Goal: Information Seeking & Learning: Learn about a topic

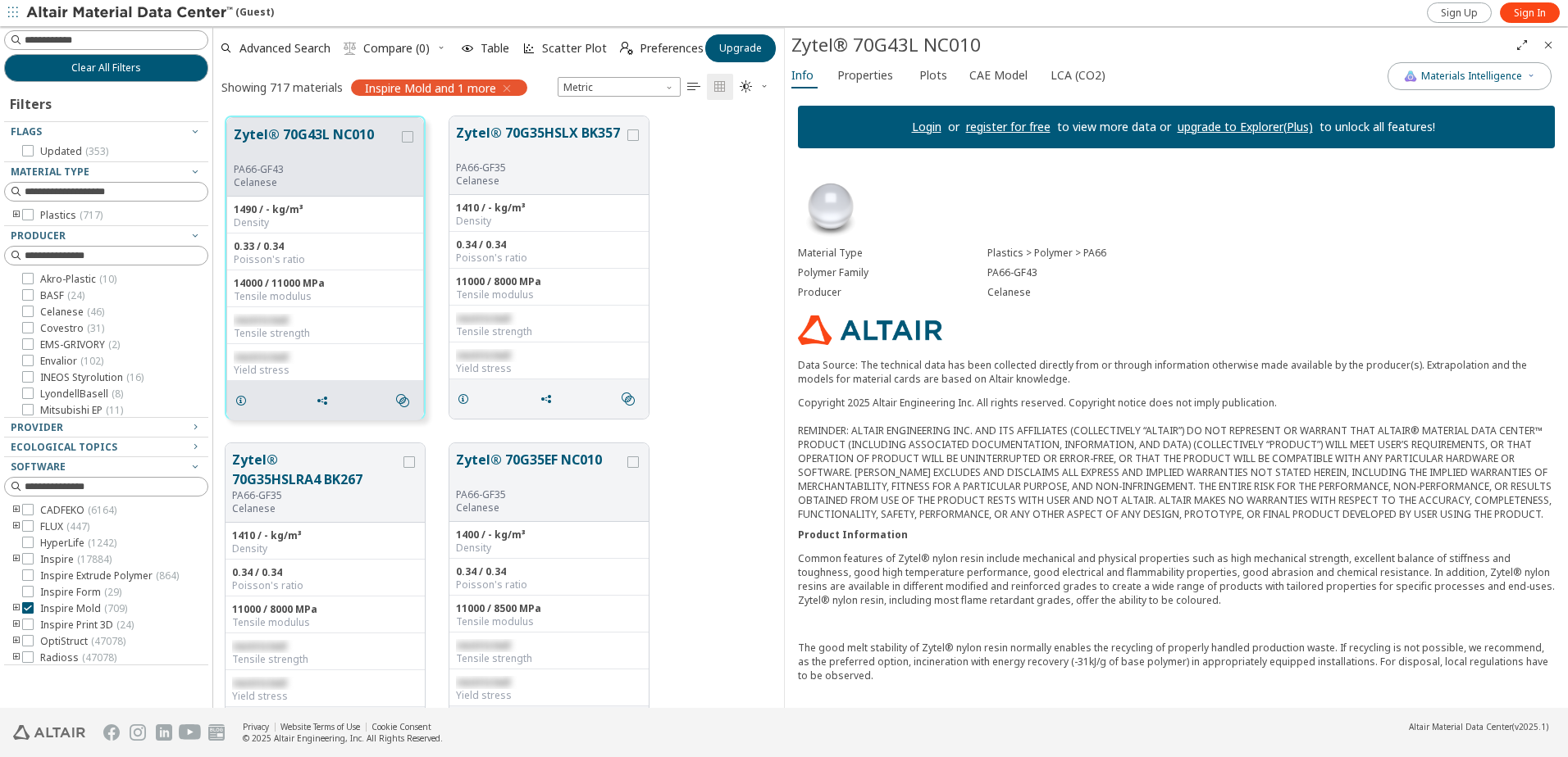
scroll to position [259, 0]
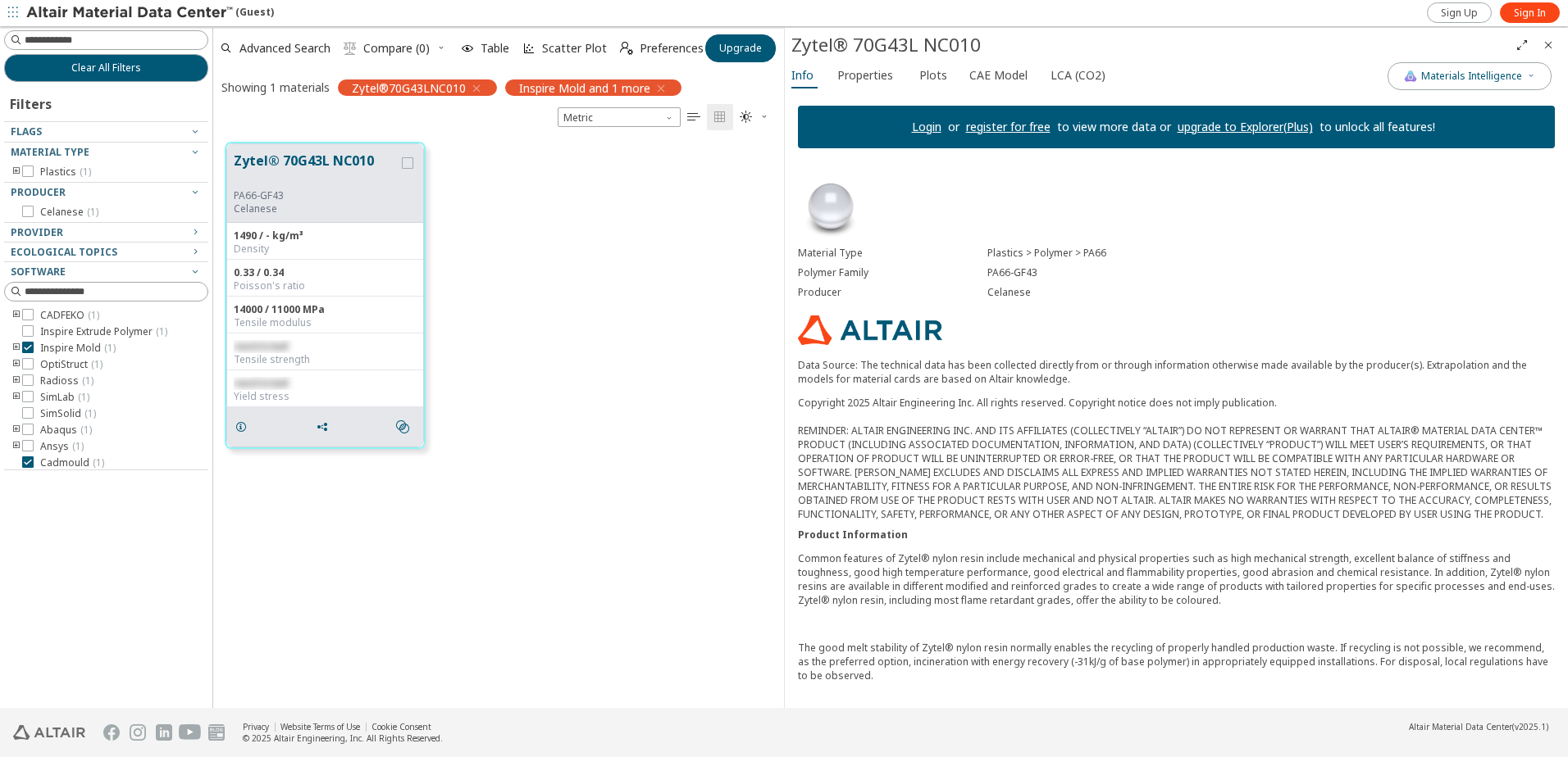
scroll to position [13, 13]
click at [1258, 307] on div "Material Type Plastics > Polymer > PA66 Polymer Family PA66-GF43 Producer Celan…" at bounding box center [1176, 572] width 784 height 820
click at [650, 292] on div "Zytel® 70G43L NC010 PA66-GF43 Celanese 1490 / - kg/m³ Density 0.33 / 0.34 Poiss…" at bounding box center [498, 295] width 570 height 330
